Goal: Task Accomplishment & Management: Manage account settings

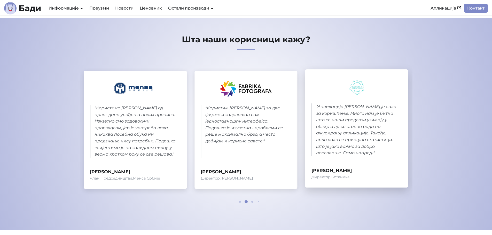
scroll to position [233, 0]
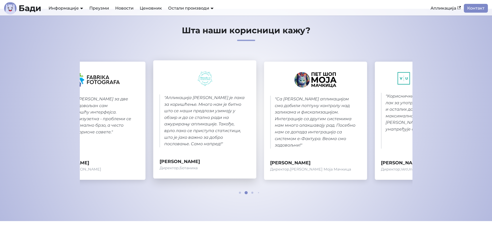
click at [169, 124] on blockquote "" Апликација Бади је лака за коришћење. Много нам је битно што се наши предлози…" at bounding box center [205, 121] width 91 height 53
click at [166, 125] on blockquote "" Апликација Бади је лака за коришћење. Много нам је битно што се наши предлози…" at bounding box center [205, 121] width 91 height 53
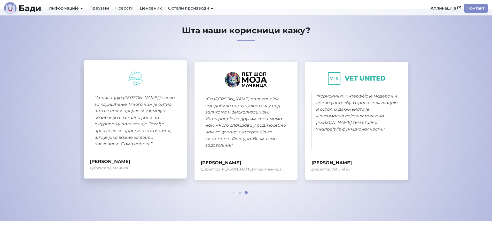
click at [181, 144] on blockquote "" Апликација Бади је лака за коришћење. Много нам је битно што се наши предлози…" at bounding box center [135, 121] width 91 height 53
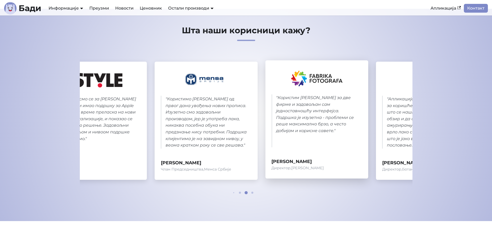
click at [324, 126] on blockquote "" Користим Бади за две фирме и задовољан сам једноставношћу интерфејса. Подршка…" at bounding box center [317, 121] width 91 height 53
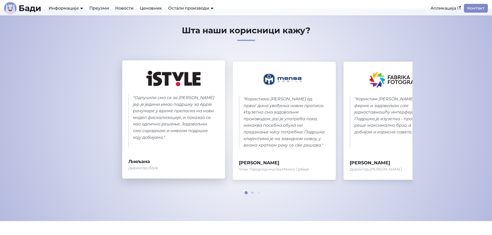
click at [312, 135] on div "" Одлучили смо се за Бади јер је једини имао подршку за Apple рачунаре у време …" at bounding box center [284, 121] width 325 height 118
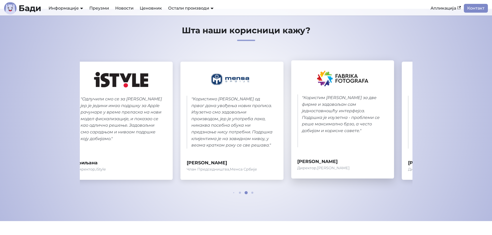
click at [317, 133] on blockquote "" Користим Бади за две фирме и задовољан сам једноставношћу интерфејса. Подршка…" at bounding box center [342, 121] width 91 height 53
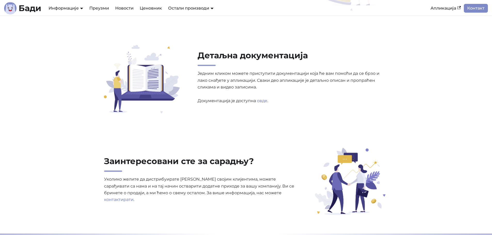
scroll to position [1628, 0]
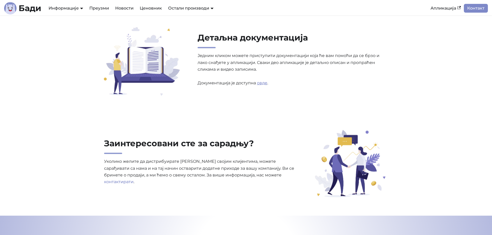
click at [262, 82] on link "овде" at bounding box center [262, 83] width 10 height 5
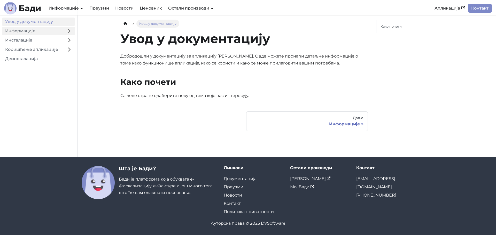
click at [45, 29] on link "Информације" at bounding box center [33, 31] width 62 height 8
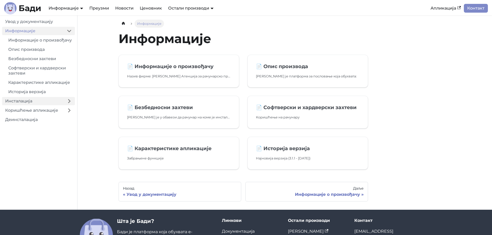
click at [39, 105] on link "Инсталација" at bounding box center [33, 101] width 62 height 8
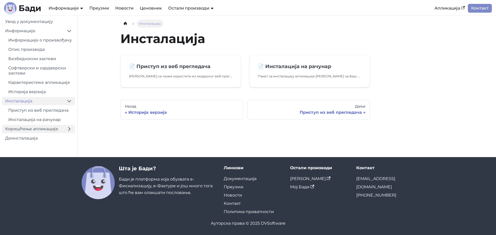
click at [34, 133] on link "Коришћење апликације" at bounding box center [33, 129] width 62 height 8
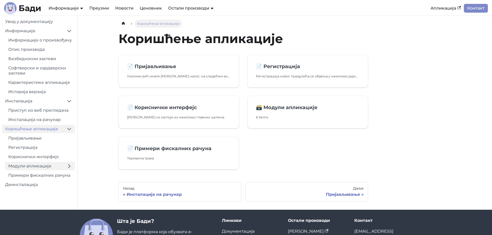
click at [34, 171] on link "Модули апликације" at bounding box center [34, 166] width 58 height 8
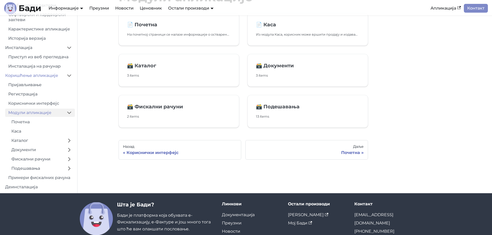
scroll to position [52, 0]
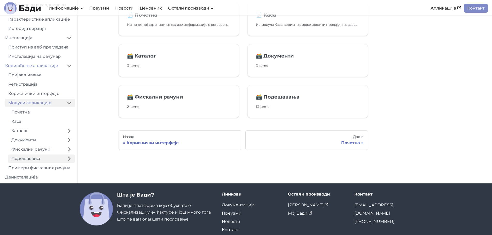
click at [35, 157] on link "Подешавања" at bounding box center [35, 159] width 55 height 8
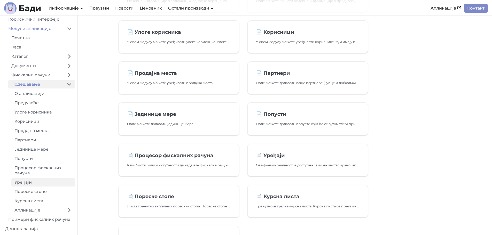
scroll to position [78, 0]
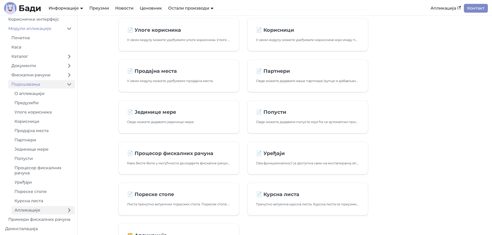
click at [29, 210] on link "Апликације" at bounding box center [37, 210] width 52 height 8
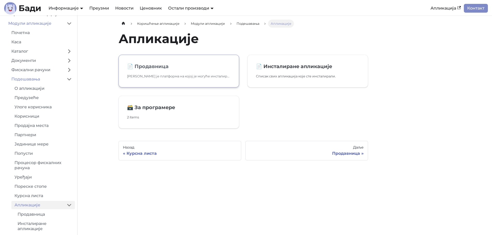
click at [152, 69] on h2 "📄️ Продавница" at bounding box center [179, 66] width 104 height 6
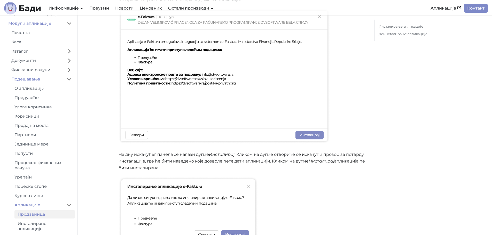
scroll to position [284, 0]
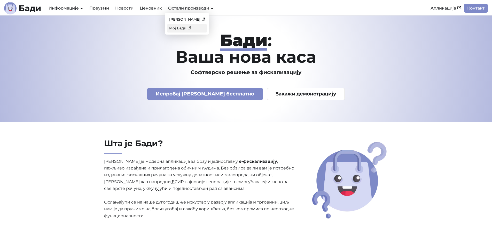
click at [179, 26] on link "Мој Бади" at bounding box center [187, 28] width 40 height 8
click at [439, 8] on link "Апликација" at bounding box center [446, 8] width 36 height 9
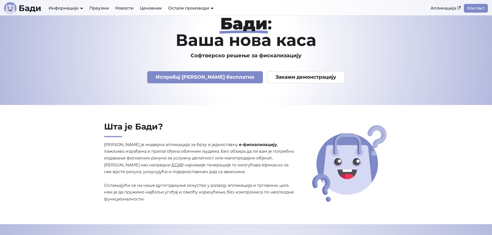
scroll to position [26, 0]
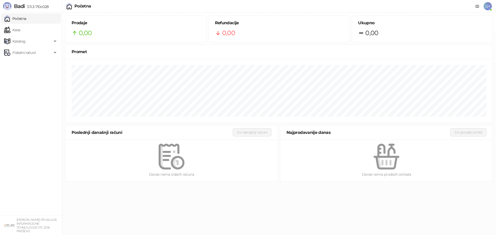
click at [494, 7] on div "Početna LH" at bounding box center [248, 6] width 496 height 12
click at [490, 6] on span "LH" at bounding box center [488, 6] width 8 height 8
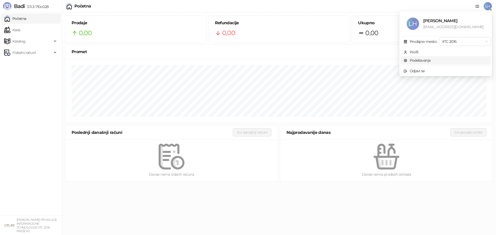
click at [419, 62] on link "Podešavanja" at bounding box center [417, 60] width 27 height 5
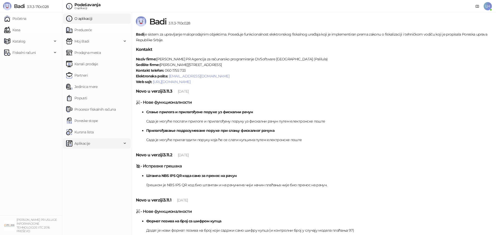
click at [85, 143] on span "Aplikacije" at bounding box center [82, 144] width 16 height 10
click at [89, 155] on span "Za programere" at bounding box center [88, 155] width 25 height 10
click at [87, 167] on link "API ključevi" at bounding box center [83, 166] width 27 height 10
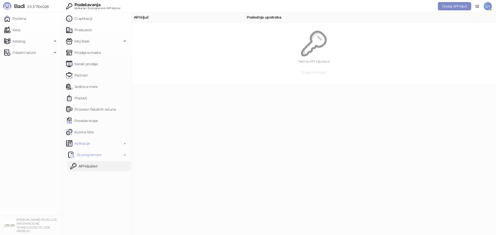
click at [312, 73] on span "Dodaj API ključ" at bounding box center [313, 72] width 25 height 5
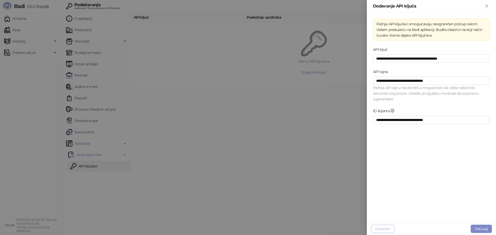
click at [384, 229] on button "Odustani" at bounding box center [383, 229] width 24 height 8
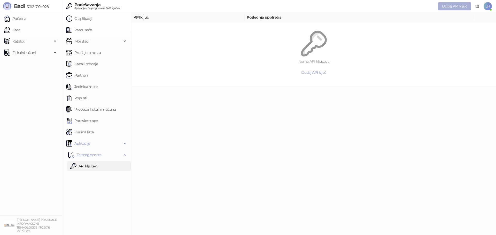
click at [459, 5] on span "Dodaj API ključ" at bounding box center [454, 6] width 25 height 5
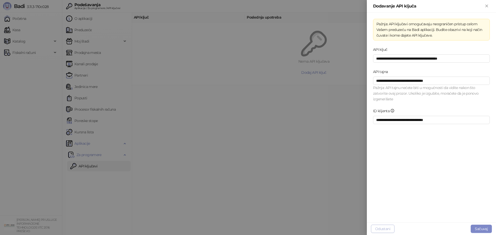
click at [380, 227] on button "Odustani" at bounding box center [383, 229] width 24 height 8
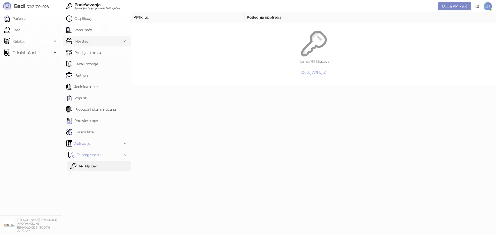
click at [94, 41] on span "Moj Badi" at bounding box center [94, 41] width 56 height 10
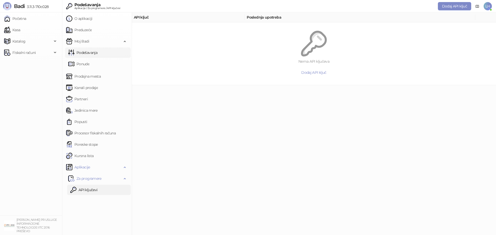
click at [94, 54] on link "Podešavanja" at bounding box center [82, 53] width 29 height 10
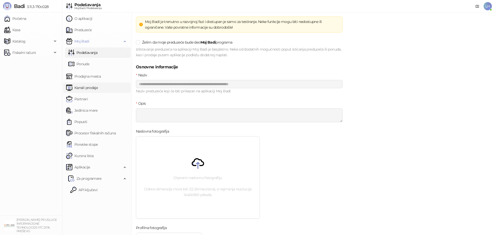
click at [98, 88] on link "Kanali prodaje" at bounding box center [82, 88] width 32 height 10
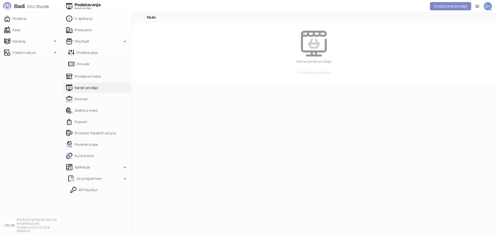
click at [317, 71] on span "Dodaj kanal prodaje" at bounding box center [313, 72] width 33 height 5
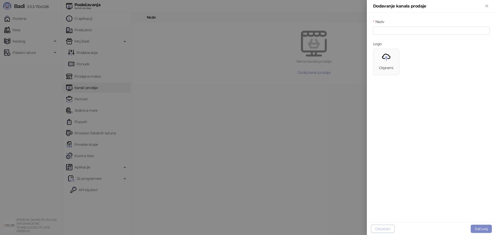
click at [385, 226] on button "Odustani" at bounding box center [383, 229] width 24 height 8
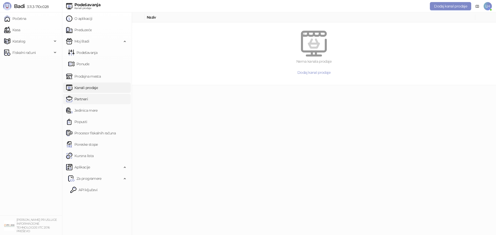
click at [87, 97] on link "Partneri" at bounding box center [77, 99] width 22 height 10
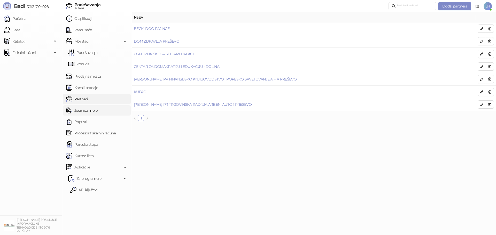
click at [89, 109] on link "Jedinica mere" at bounding box center [82, 110] width 32 height 10
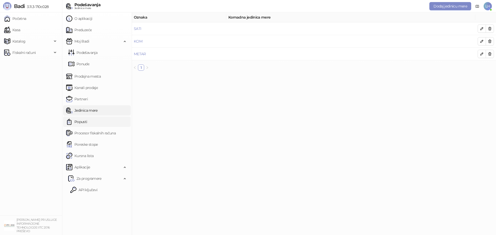
click at [86, 120] on link "Popusti" at bounding box center [76, 122] width 21 height 10
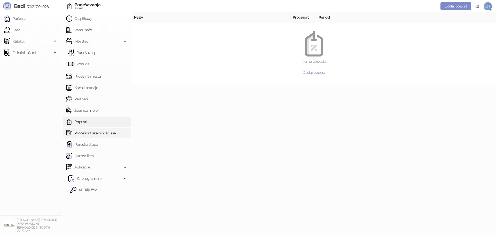
click at [86, 131] on link "Procesor fiskalnih računa" at bounding box center [91, 133] width 50 height 10
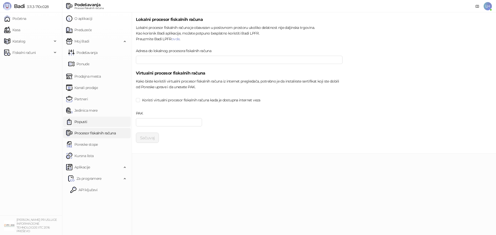
type input "**********"
click at [87, 123] on link "Popusti" at bounding box center [76, 122] width 21 height 10
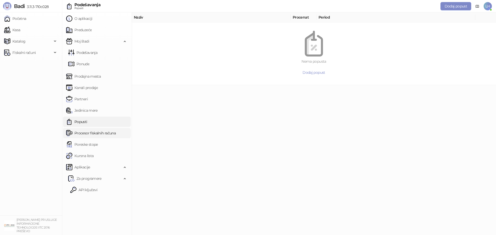
click at [88, 132] on link "Procesor fiskalnih računa" at bounding box center [91, 133] width 50 height 10
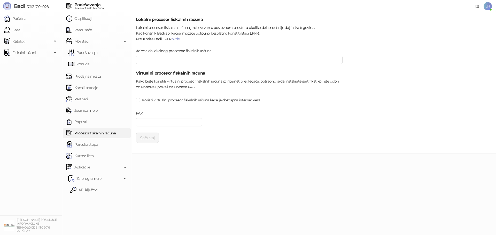
type input "**********"
click at [86, 144] on link "Poreske stope" at bounding box center [82, 145] width 32 height 10
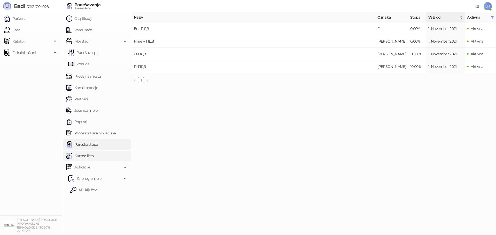
click at [88, 154] on link "Kursna lista" at bounding box center [79, 156] width 27 height 10
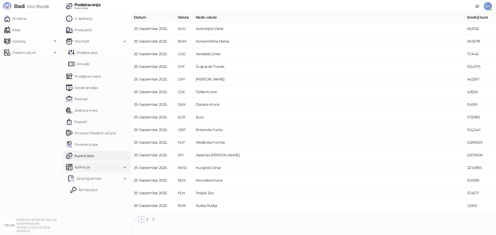
click at [87, 165] on span "Aplikacije" at bounding box center [82, 167] width 16 height 10
click at [88, 177] on span "Za programere" at bounding box center [88, 179] width 25 height 10
click at [88, 180] on span "Za programere" at bounding box center [88, 179] width 25 height 10
click at [126, 38] on div "Moj Badi" at bounding box center [97, 41] width 68 height 10
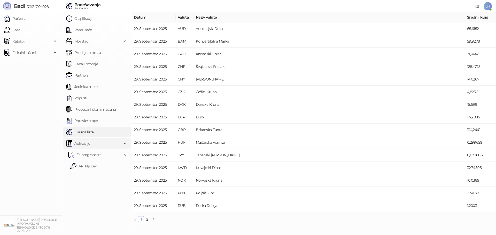
click at [123, 144] on div "Aplikacije" at bounding box center [97, 144] width 68 height 10
click at [20, 19] on link "Početna" at bounding box center [15, 18] width 22 height 10
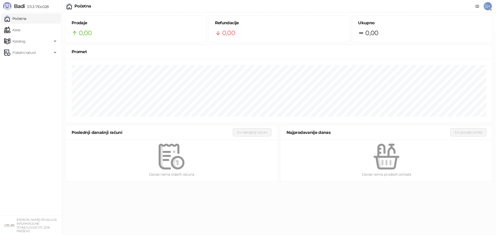
click at [487, 6] on span "LH" at bounding box center [488, 6] width 8 height 8
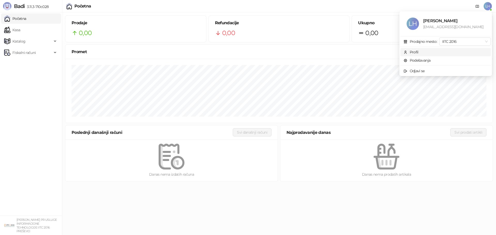
click at [427, 52] on span "Profil" at bounding box center [446, 52] width 84 height 6
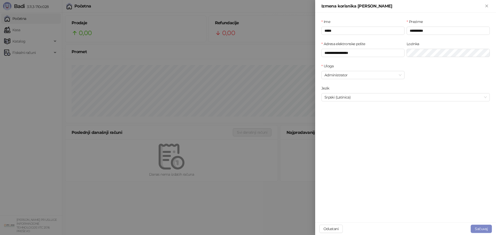
type input "**********"
click at [489, 6] on icon "Zatvori" at bounding box center [487, 6] width 5 height 5
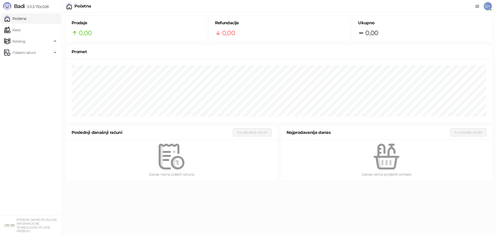
click at [489, 5] on span "LH" at bounding box center [488, 6] width 8 height 8
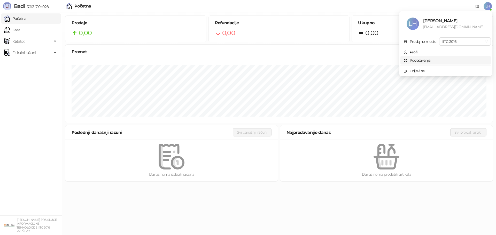
click at [420, 58] on link "Podešavanja" at bounding box center [417, 60] width 27 height 5
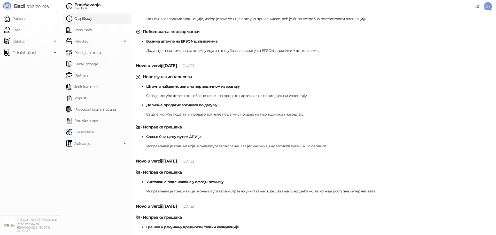
scroll to position [439, 0]
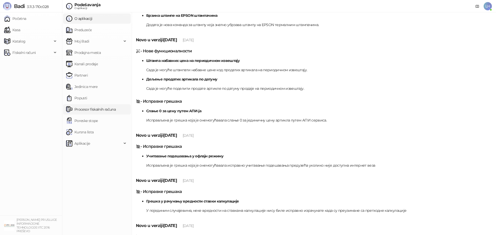
click at [103, 108] on link "Procesor fiskalnih računa" at bounding box center [91, 109] width 50 height 10
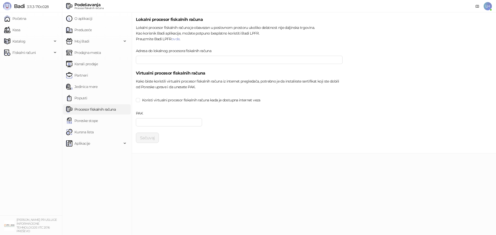
type input "**********"
click at [97, 119] on link "Poreske stope" at bounding box center [82, 121] width 32 height 10
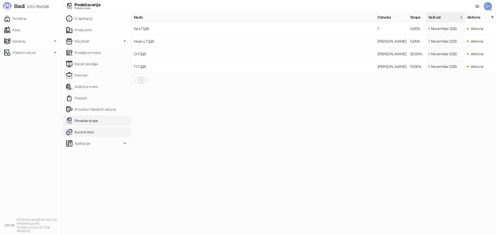
click at [91, 132] on link "Kursna lista" at bounding box center [79, 132] width 27 height 10
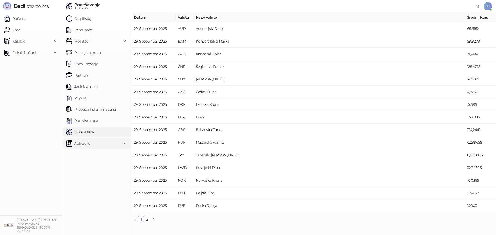
click at [88, 146] on span "Aplikacije" at bounding box center [82, 144] width 16 height 10
click at [90, 154] on span "Za programere" at bounding box center [88, 155] width 25 height 10
click at [20, 130] on ul "Početna Kasa Katalog Fiskalni računi" at bounding box center [31, 113] width 62 height 203
click at [28, 42] on span "Katalog" at bounding box center [28, 41] width 48 height 10
click at [25, 18] on link "Početna" at bounding box center [15, 18] width 22 height 10
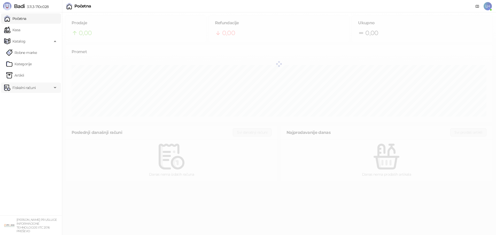
click at [25, 89] on span "Fiskalni računi" at bounding box center [23, 88] width 23 height 10
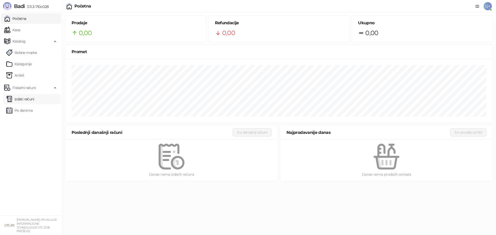
click at [27, 99] on link "Izdati računi" at bounding box center [20, 99] width 28 height 10
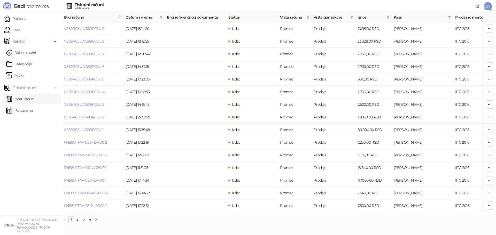
click at [489, 5] on span "LH" at bounding box center [488, 6] width 8 height 8
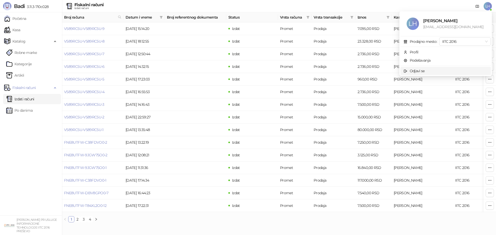
click at [419, 71] on div "Odjavi se" at bounding box center [417, 71] width 15 height 6
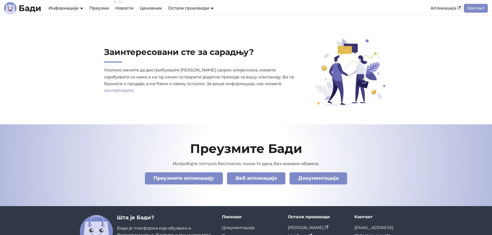
scroll to position [1731, 0]
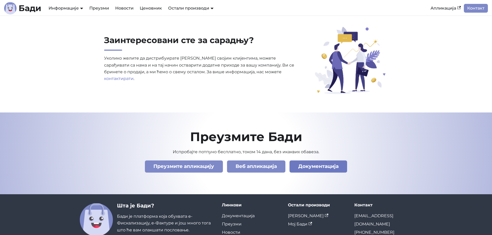
click at [341, 163] on link "Документација" at bounding box center [319, 167] width 58 height 12
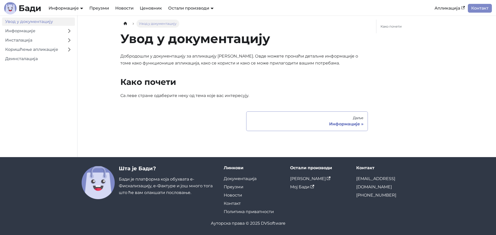
click at [357, 125] on div "Информације" at bounding box center [307, 124] width 113 height 5
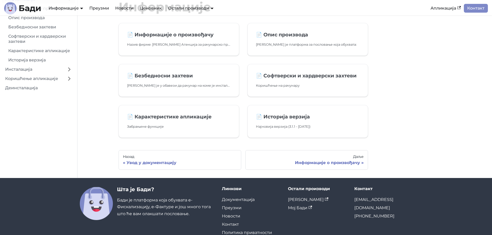
scroll to position [1, 0]
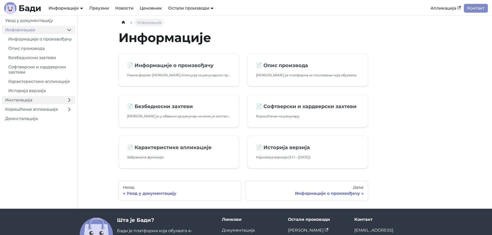
click at [22, 104] on link "Инсталација" at bounding box center [33, 100] width 62 height 8
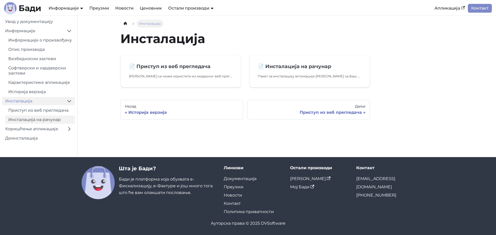
click at [32, 124] on link "Инсталација на рачунар" at bounding box center [40, 120] width 70 height 8
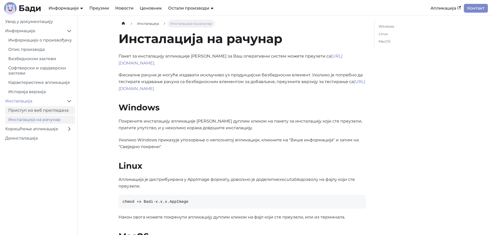
click at [35, 114] on link "Приступ из веб прегледача" at bounding box center [40, 110] width 70 height 8
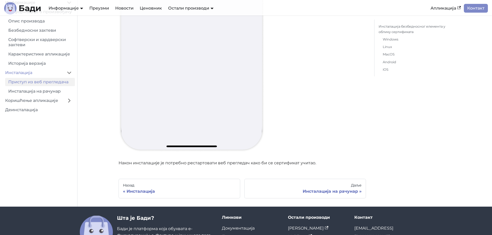
scroll to position [6383, 0]
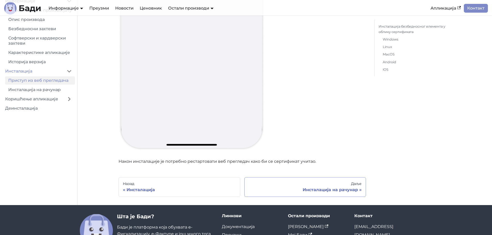
click at [328, 190] on div "Инсталација на рачунар" at bounding box center [305, 190] width 113 height 5
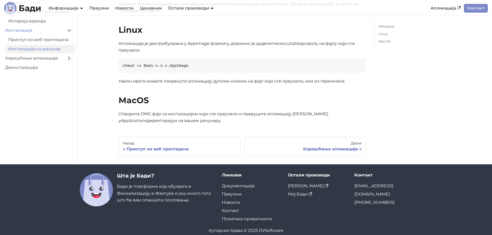
scroll to position [137, 0]
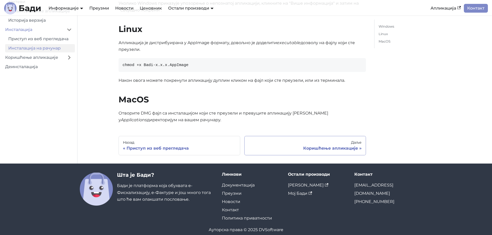
click at [343, 146] on div "Коришћење апликације" at bounding box center [305, 148] width 113 height 5
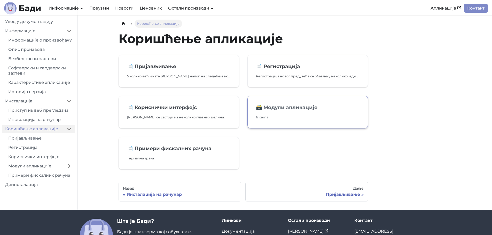
click at [282, 112] on link "🗃️ Модули апликације 6 items" at bounding box center [308, 112] width 121 height 33
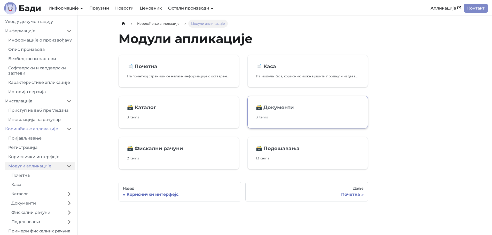
click at [287, 102] on link "🗃️ Документи 3 items" at bounding box center [308, 112] width 121 height 33
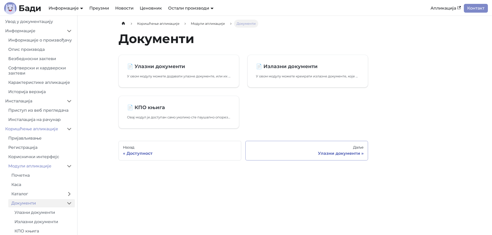
click at [340, 156] on div "Улазни документи" at bounding box center [307, 153] width 114 height 5
click at [150, 151] on div "Доступност" at bounding box center [180, 153] width 114 height 5
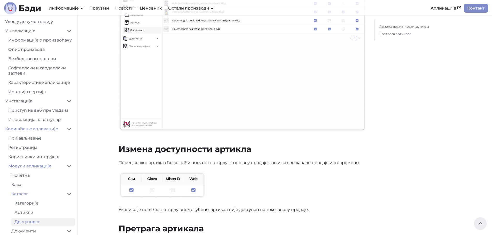
scroll to position [78, 0]
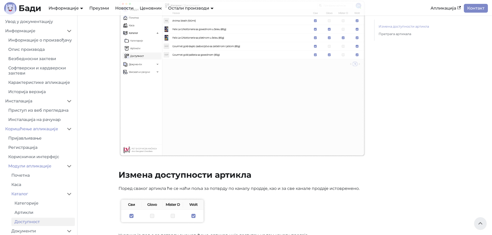
click at [408, 26] on link "Измена доступности артикла" at bounding box center [414, 26] width 71 height 5
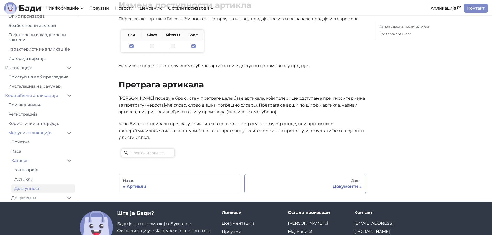
click at [350, 189] on div "Документи" at bounding box center [305, 186] width 113 height 5
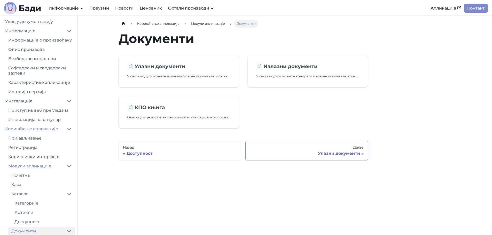
click at [333, 155] on div "Улазни документи" at bounding box center [307, 153] width 114 height 5
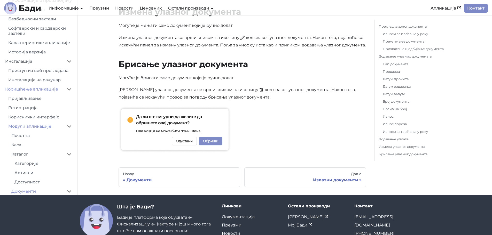
scroll to position [1680, 0]
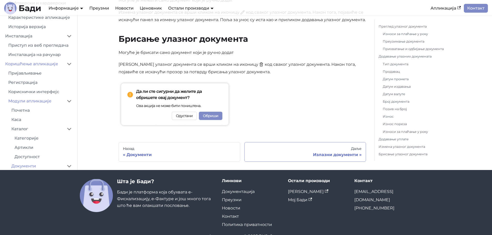
click at [333, 158] on div "Излазни документи" at bounding box center [305, 154] width 113 height 5
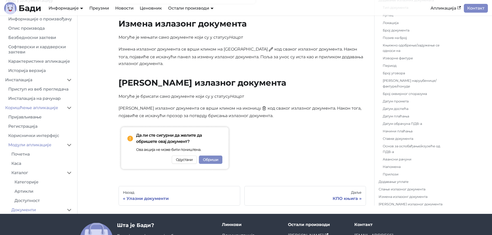
scroll to position [2232, 0]
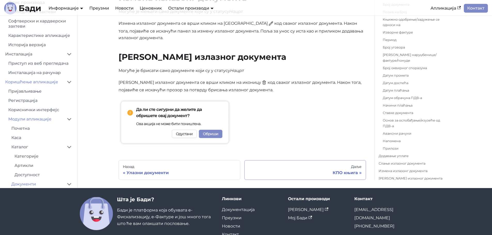
click at [347, 171] on div "КПО књига" at bounding box center [305, 173] width 113 height 5
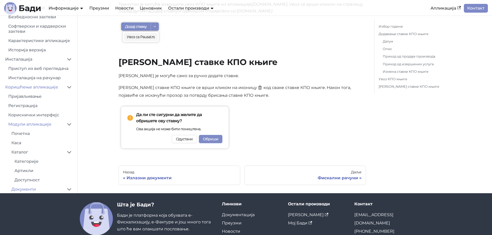
scroll to position [569, 0]
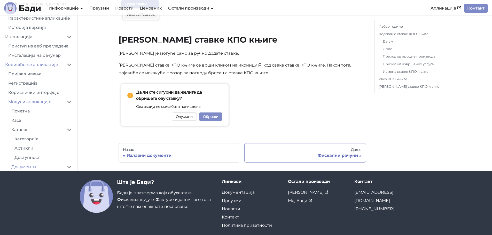
click at [342, 156] on div "Фискални рачуни" at bounding box center [305, 155] width 113 height 5
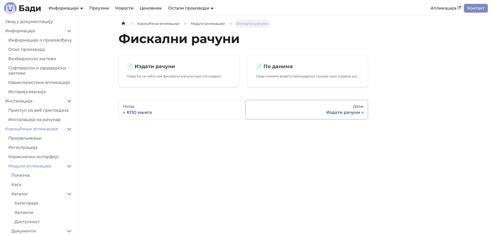
click at [353, 109] on div "Даље" at bounding box center [307, 106] width 114 height 5
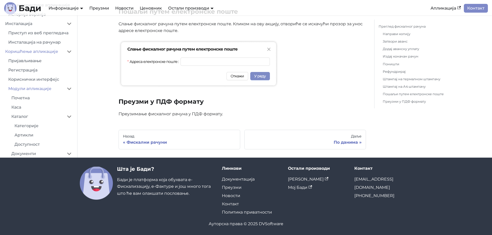
scroll to position [1227, 0]
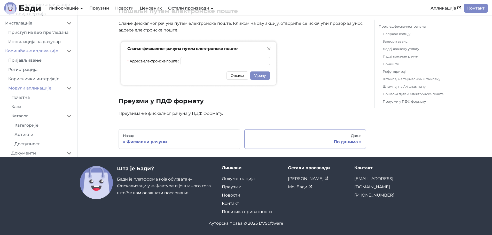
click at [347, 142] on div "По данима" at bounding box center [305, 142] width 113 height 5
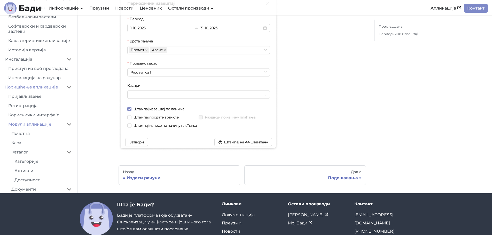
scroll to position [459, 0]
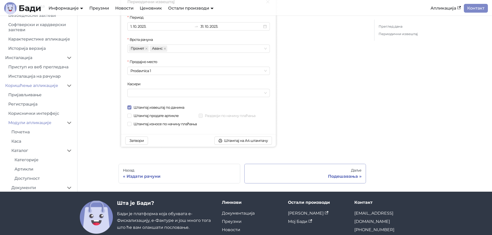
click at [347, 178] on div "Подешавања" at bounding box center [305, 176] width 113 height 5
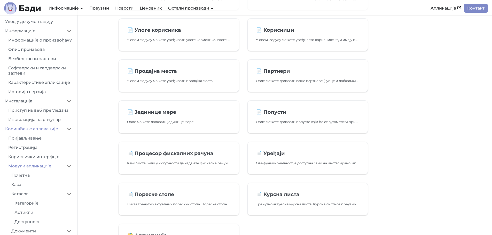
scroll to position [103, 0]
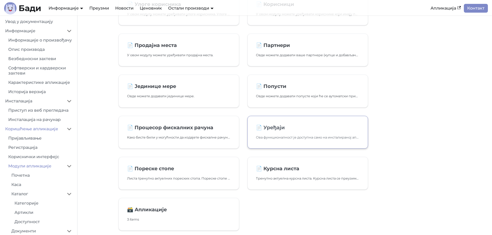
click at [292, 133] on link "📄️ Уређаји Ова функционалност је доступна само на инсталираној апликацији." at bounding box center [308, 132] width 121 height 33
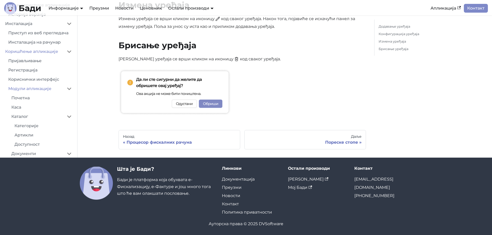
scroll to position [705, 0]
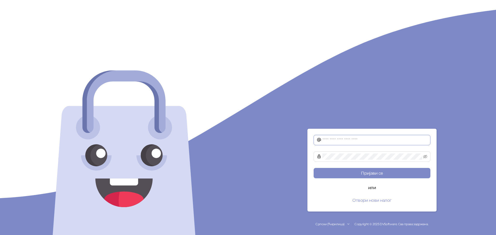
click at [346, 143] on input "text" at bounding box center [375, 140] width 105 height 6
type input "**********"
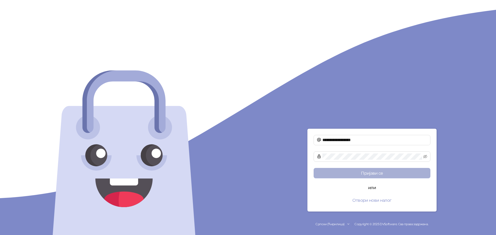
click at [356, 172] on button "Пријави се" at bounding box center [372, 173] width 117 height 10
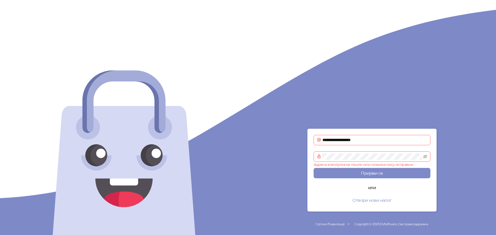
click at [348, 224] on icon at bounding box center [349, 225] width 4 height 4
click at [334, 201] on span "Srpski (Latinica)" at bounding box center [337, 200] width 35 height 6
type input "**********"
click at [425, 156] on icon "eye-invisible" at bounding box center [425, 157] width 4 height 4
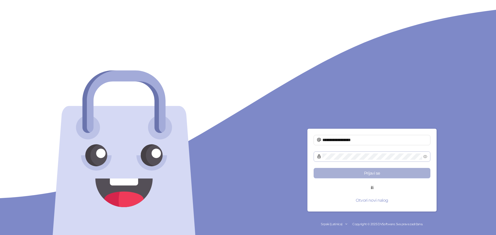
click at [389, 170] on button "Prijavi se" at bounding box center [372, 173] width 117 height 10
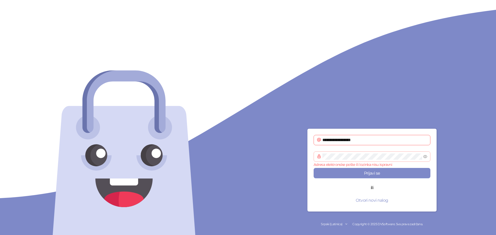
drag, startPoint x: 275, startPoint y: 71, endPoint x: 273, endPoint y: 74, distance: 3.7
click at [275, 71] on div "**********" at bounding box center [372, 117] width 248 height 235
